Goal: Information Seeking & Learning: Learn about a topic

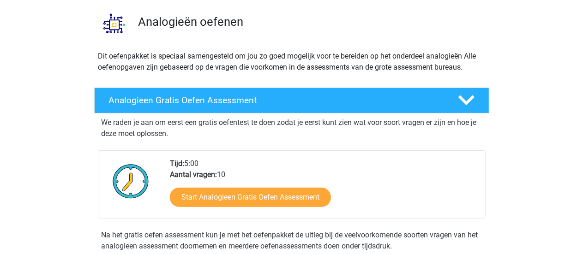
scroll to position [66, 0]
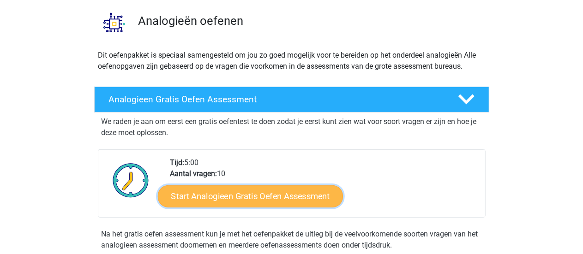
click at [308, 194] on link "Start Analogieen Gratis Oefen Assessment" at bounding box center [250, 196] width 185 height 22
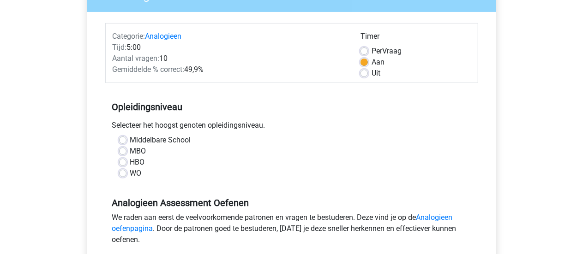
scroll to position [99, 0]
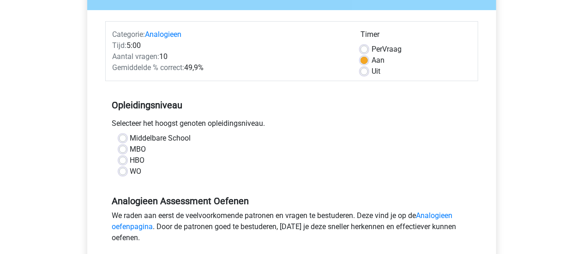
click at [130, 140] on label "Middelbare School" at bounding box center [160, 138] width 61 height 11
click at [124, 140] on input "Middelbare School" at bounding box center [122, 137] width 7 height 9
radio input "true"
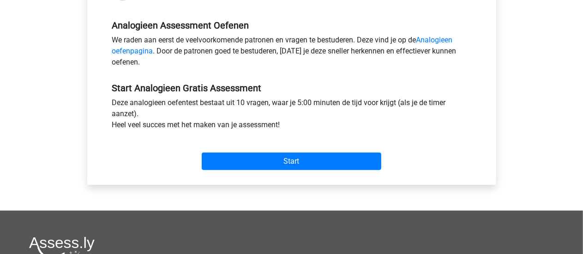
scroll to position [277, 0]
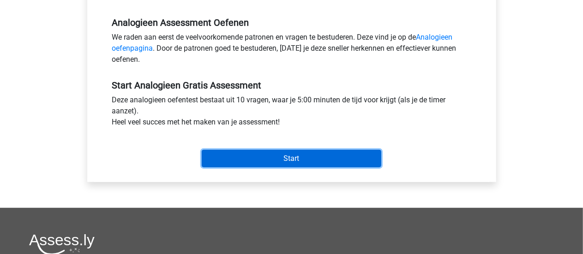
click at [352, 158] on input "Start" at bounding box center [291, 159] width 179 height 18
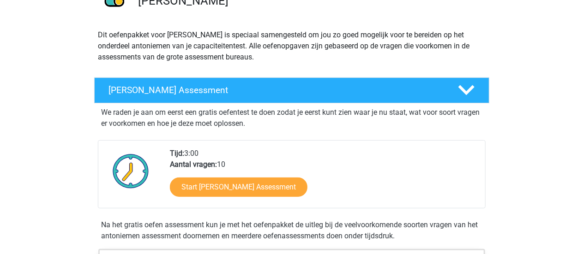
scroll to position [82, 0]
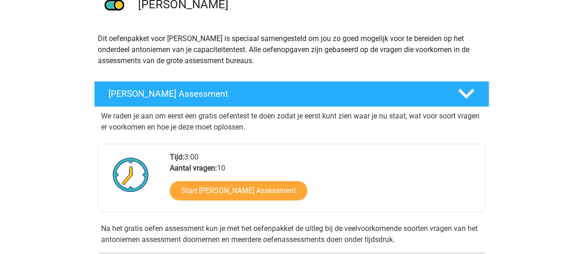
click at [192, 180] on div "Start Antoniemen Gratis Oefen Assessment" at bounding box center [324, 193] width 308 height 38
click at [186, 207] on div "Start Antoniemen Gratis Oefen Assessment" at bounding box center [324, 193] width 308 height 38
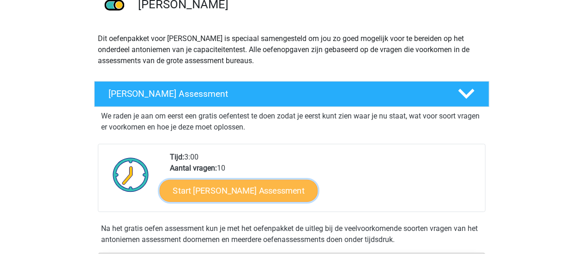
click at [192, 199] on link "Start Antoniemen Gratis Oefen Assessment" at bounding box center [238, 190] width 158 height 22
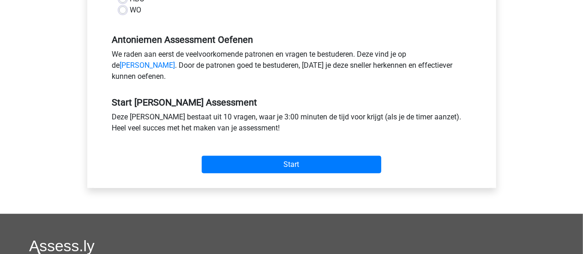
scroll to position [277, 0]
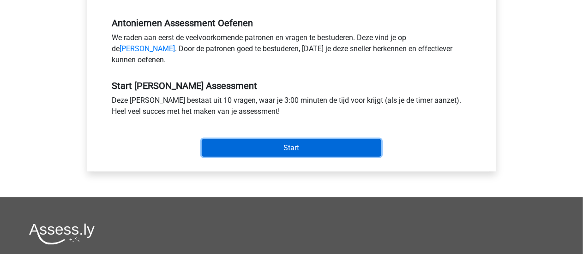
click at [219, 157] on input "Start" at bounding box center [291, 148] width 179 height 18
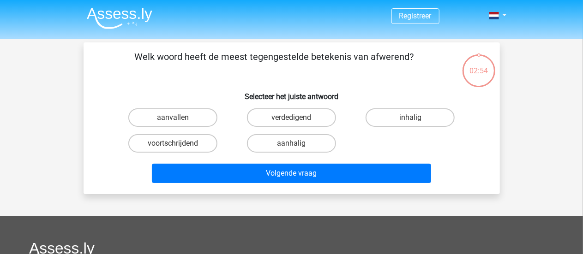
click at [158, 117] on label "aanvallen" at bounding box center [172, 117] width 89 height 18
click at [173, 118] on input "aanvallen" at bounding box center [176, 121] width 6 height 6
radio input "true"
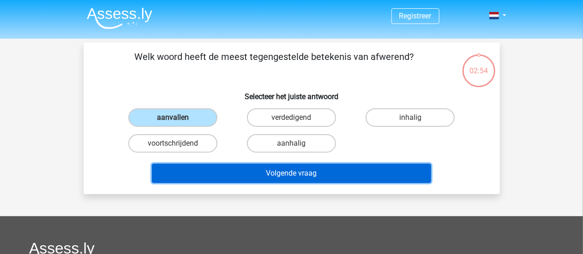
click at [169, 173] on button "Volgende vraag" at bounding box center [291, 173] width 279 height 19
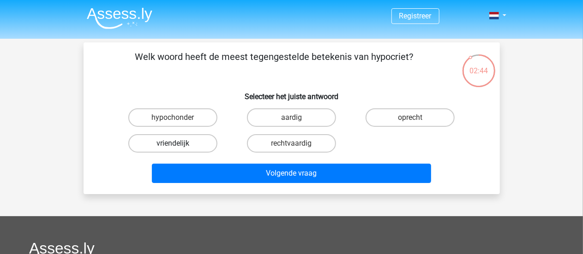
click at [167, 142] on label "vriendelijk" at bounding box center [172, 143] width 89 height 18
click at [173, 143] on input "vriendelijk" at bounding box center [176, 146] width 6 height 6
radio input "true"
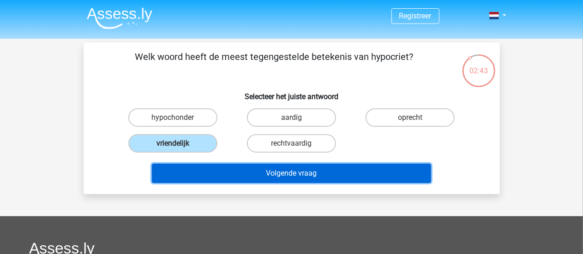
click at [190, 174] on button "Volgende vraag" at bounding box center [291, 173] width 279 height 19
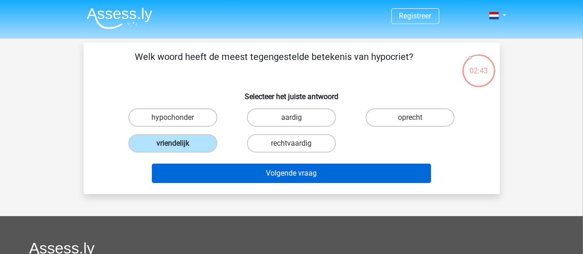
scroll to position [42, 0]
